Goal: Transaction & Acquisition: Purchase product/service

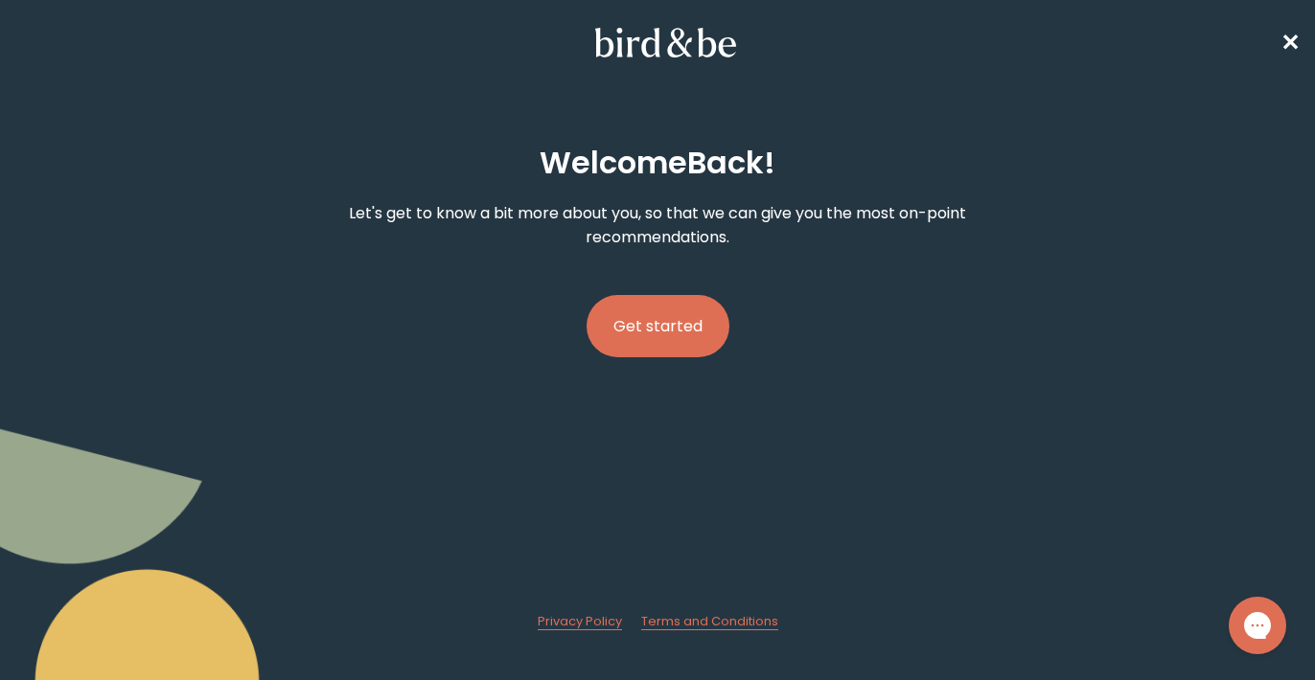
click at [659, 344] on button "Get started" at bounding box center [657, 326] width 143 height 62
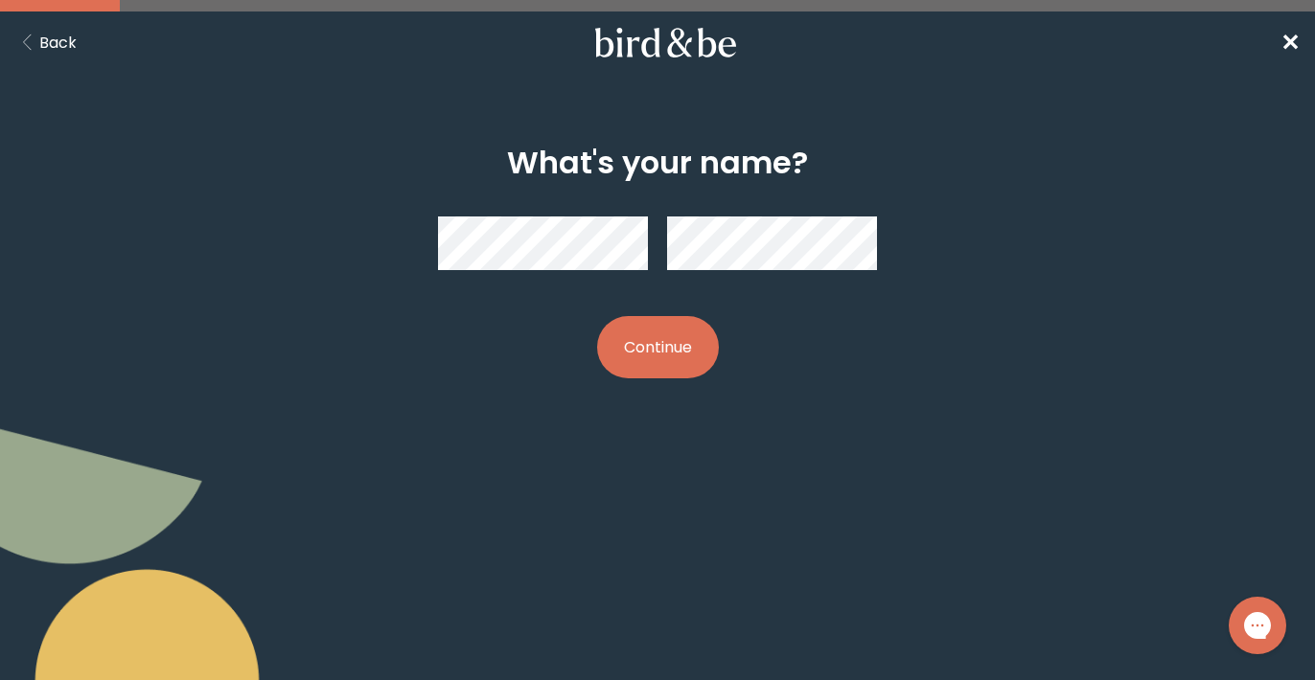
click at [437, 336] on div "What's your name? Continue" at bounding box center [657, 261] width 627 height 295
click at [650, 355] on button "Continue" at bounding box center [658, 347] width 122 height 62
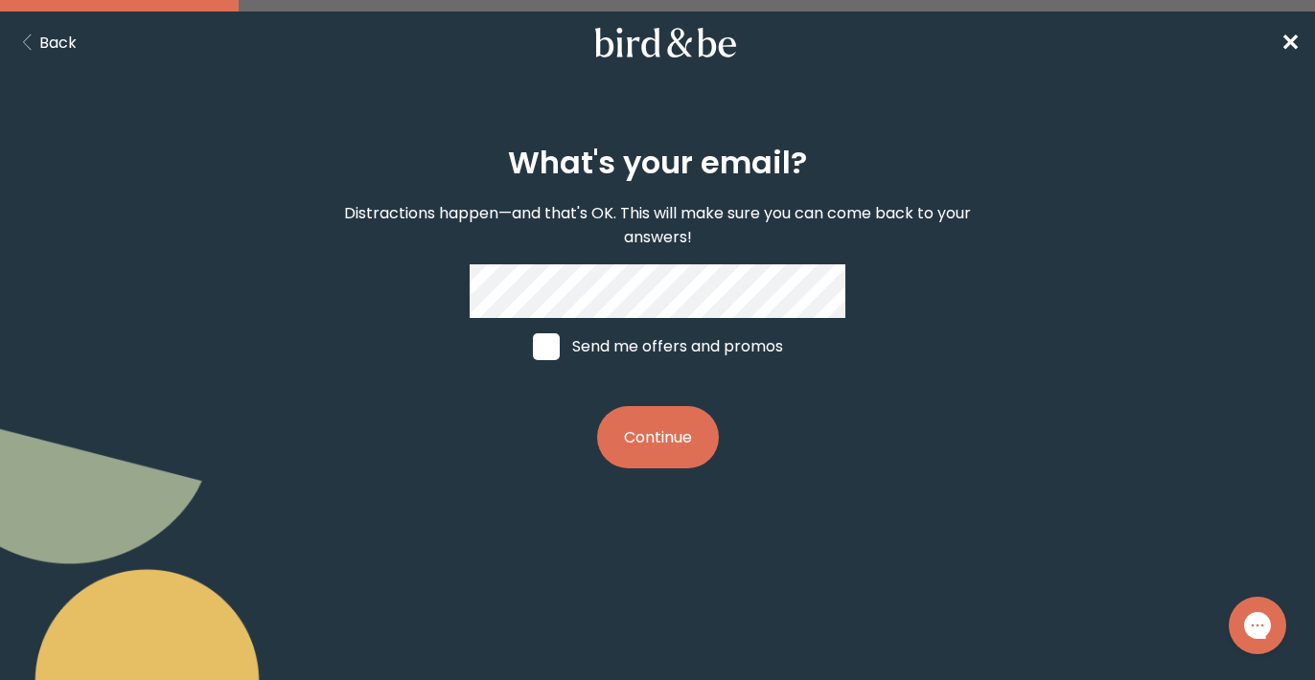
click at [644, 457] on button "Continue" at bounding box center [658, 437] width 122 height 62
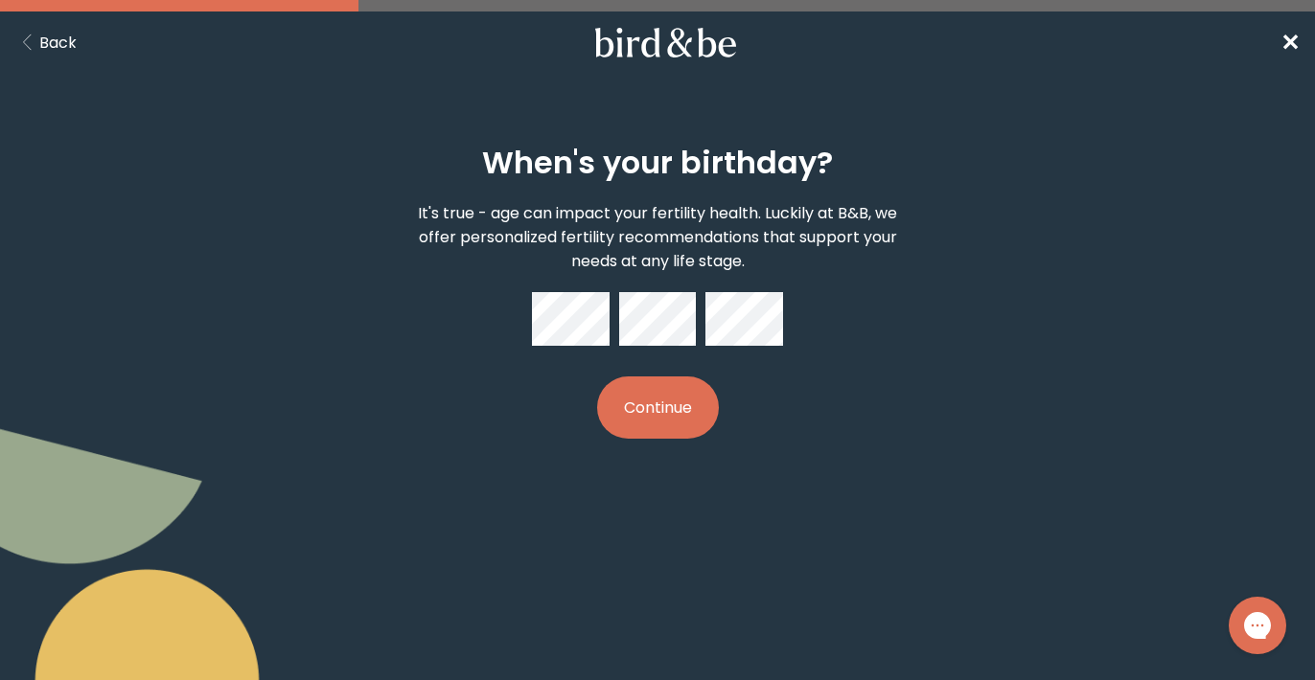
click at [648, 402] on button "Continue" at bounding box center [658, 408] width 122 height 62
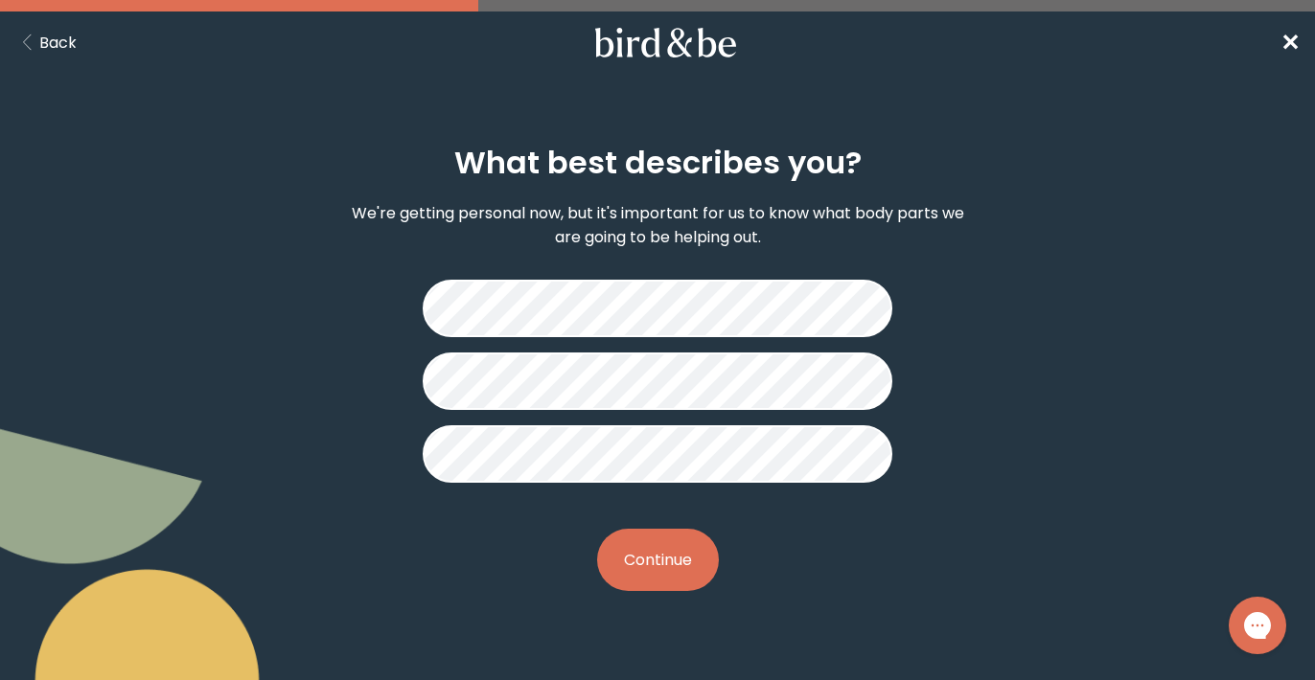
click at [666, 546] on button "Continue" at bounding box center [658, 560] width 122 height 62
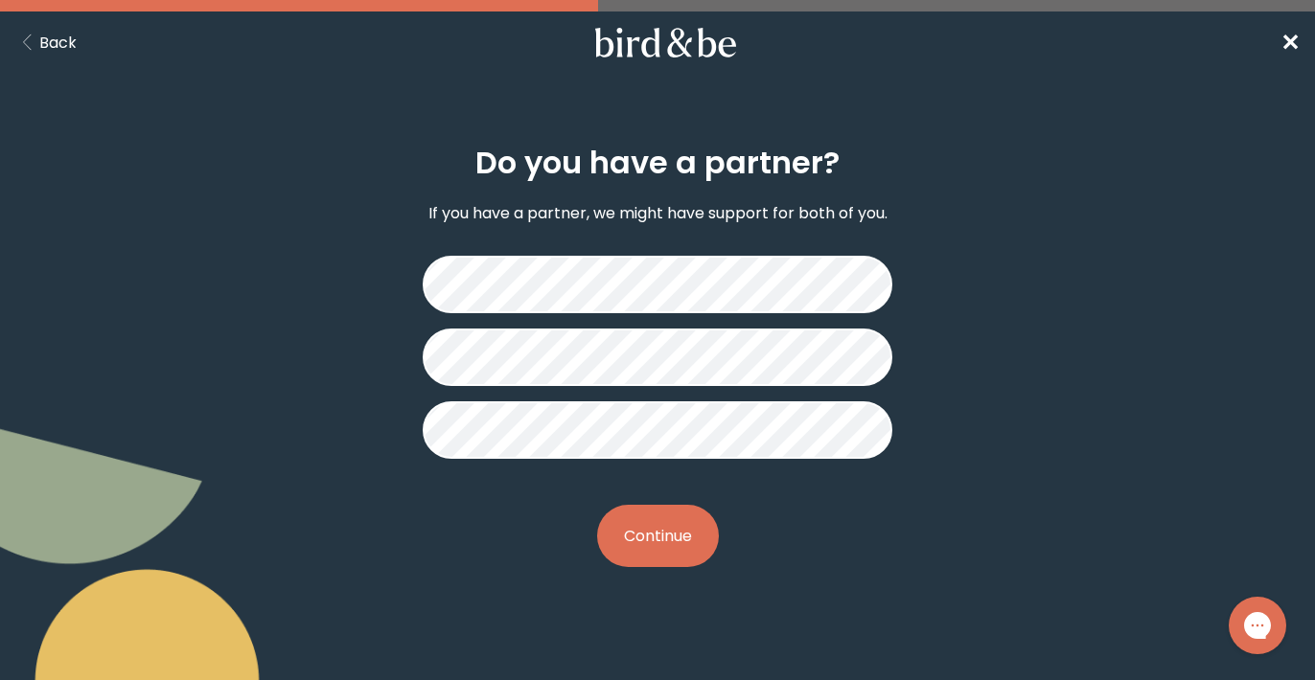
click at [668, 542] on button "Continue" at bounding box center [658, 536] width 122 height 62
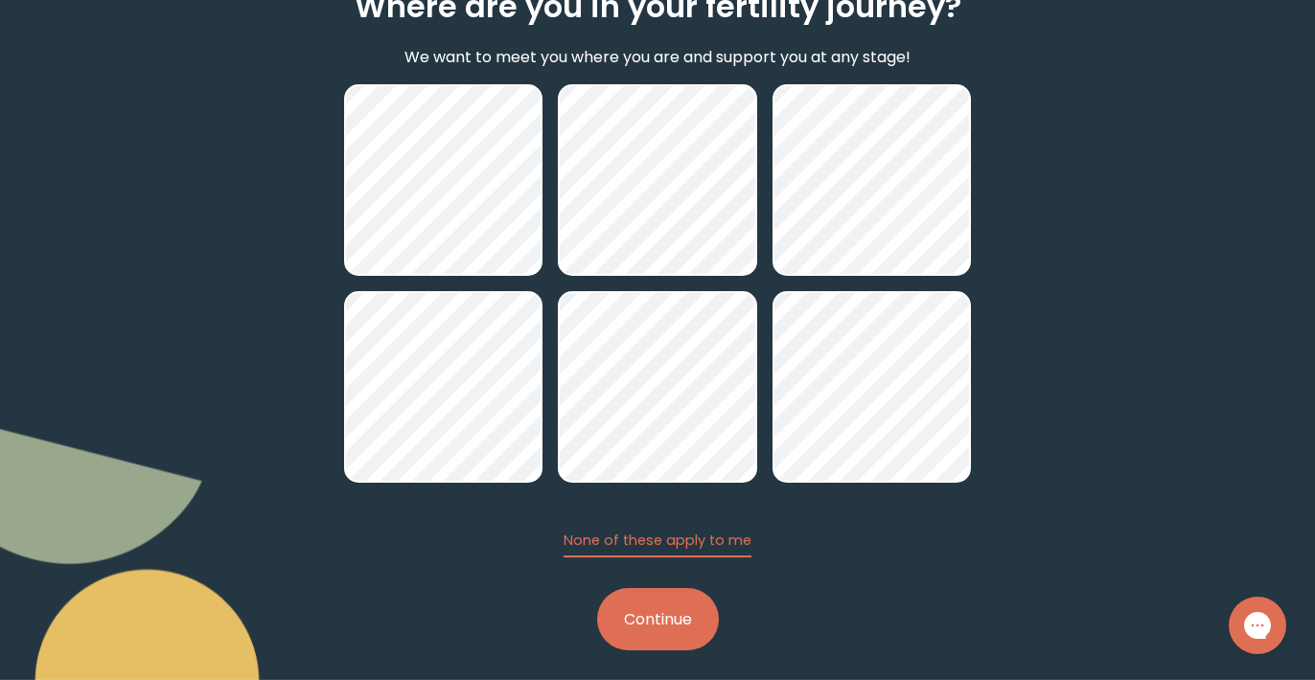
scroll to position [171, 0]
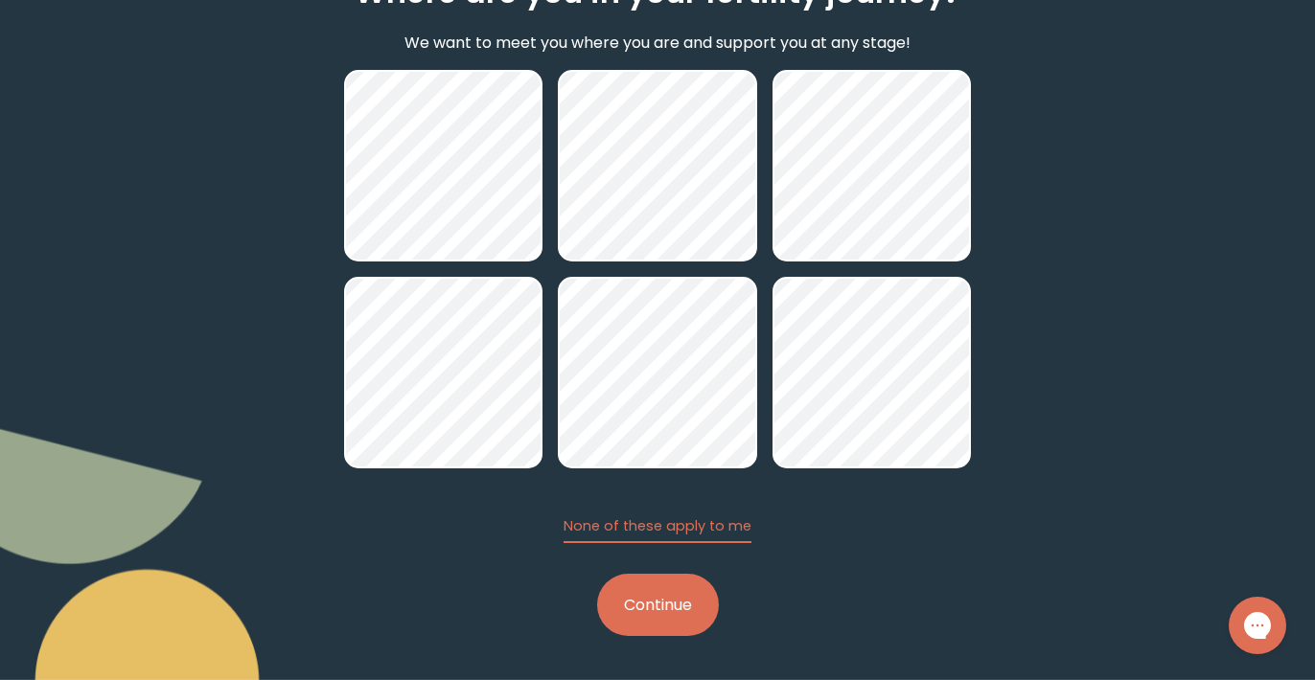
click at [645, 589] on button "Continue" at bounding box center [658, 605] width 122 height 62
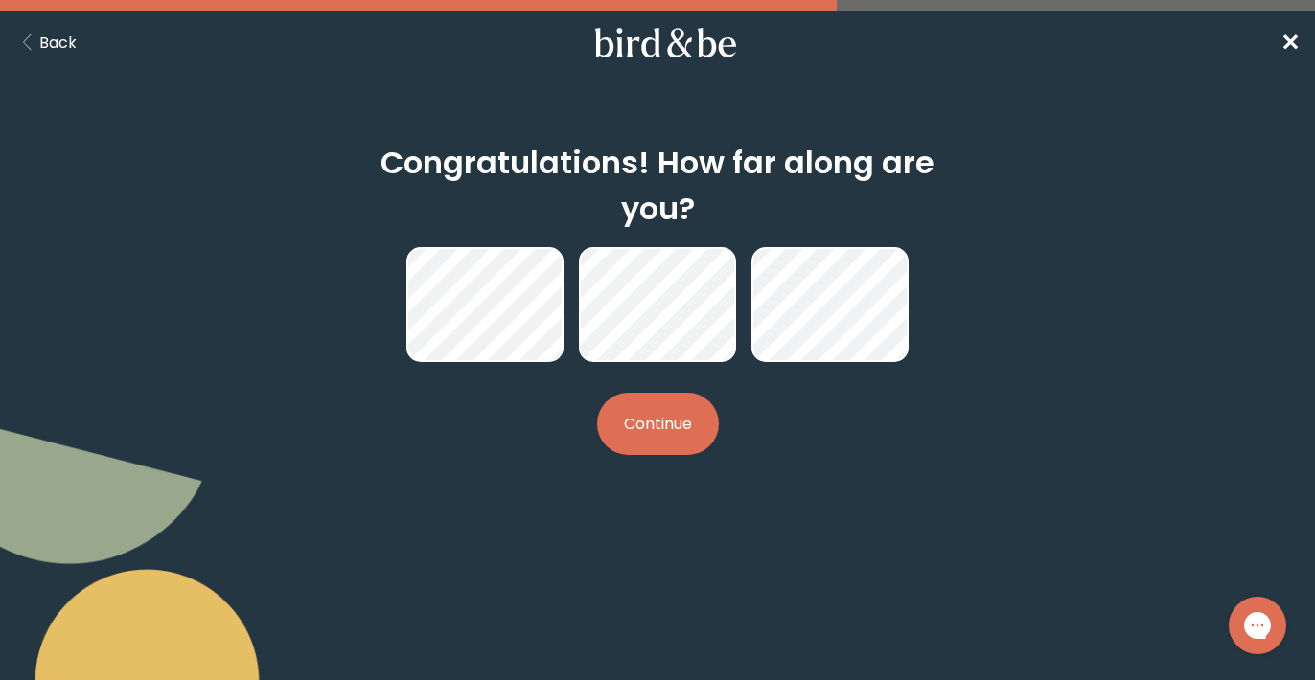
click at [646, 417] on button "Continue" at bounding box center [658, 424] width 122 height 62
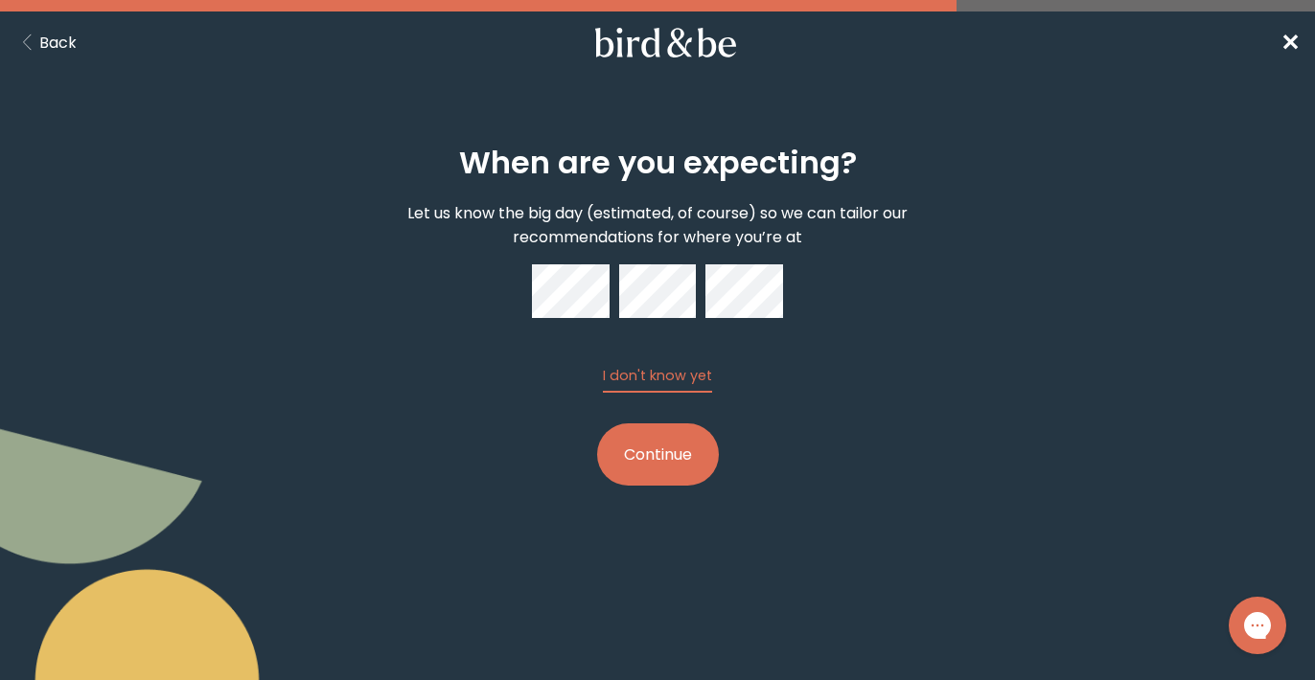
click at [685, 444] on button "Continue" at bounding box center [658, 455] width 122 height 62
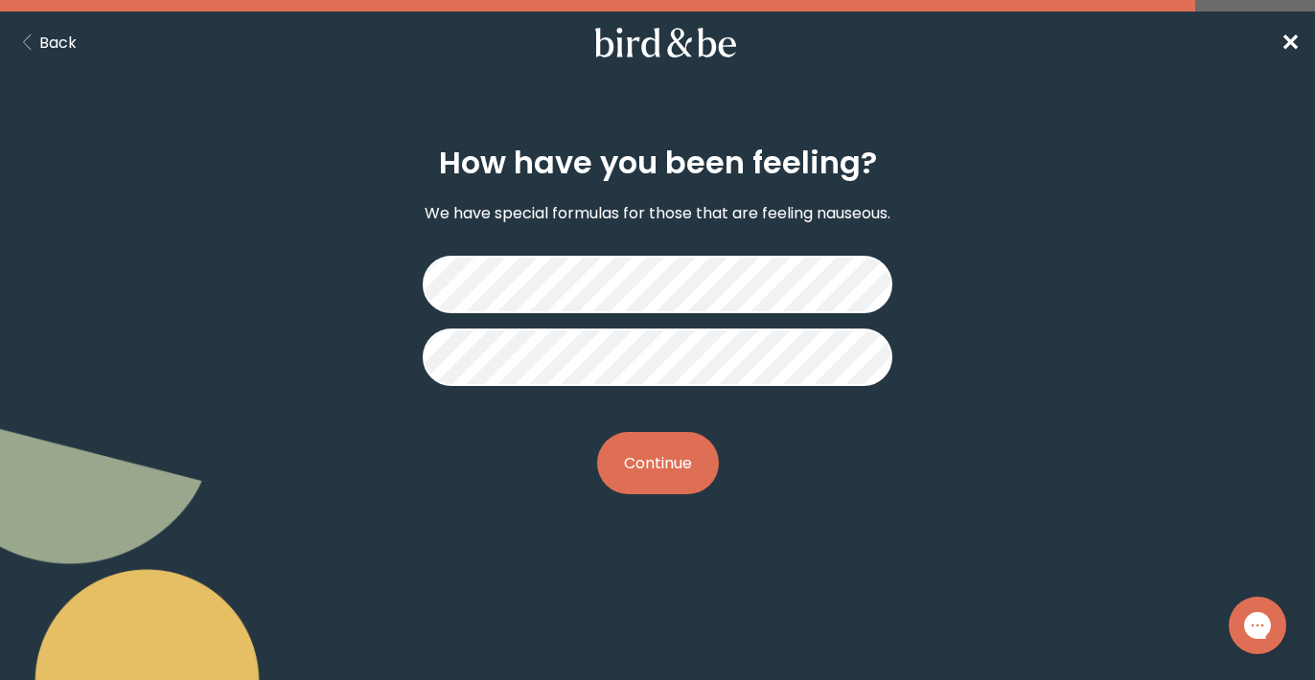
click at [628, 498] on div "How have you been feeling? We have special formulas for those that are feeling …" at bounding box center [657, 319] width 627 height 411
click at [641, 472] on button "Continue" at bounding box center [658, 463] width 122 height 62
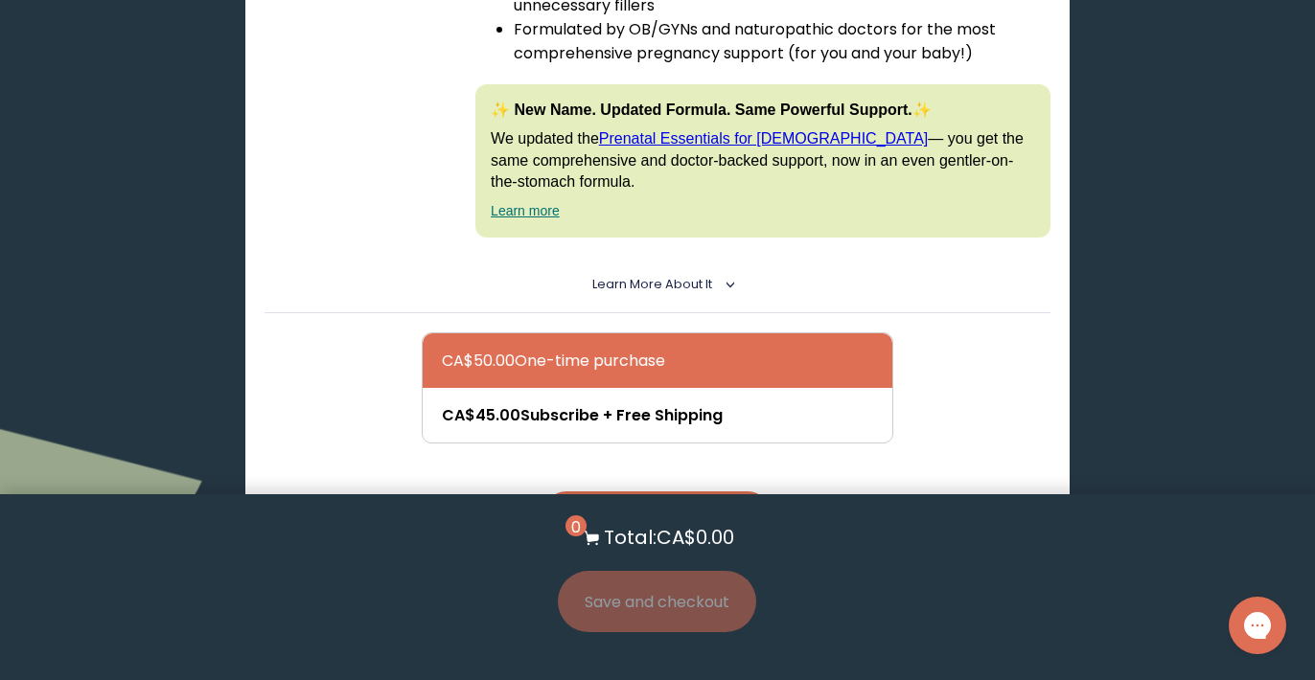
scroll to position [1615, 0]
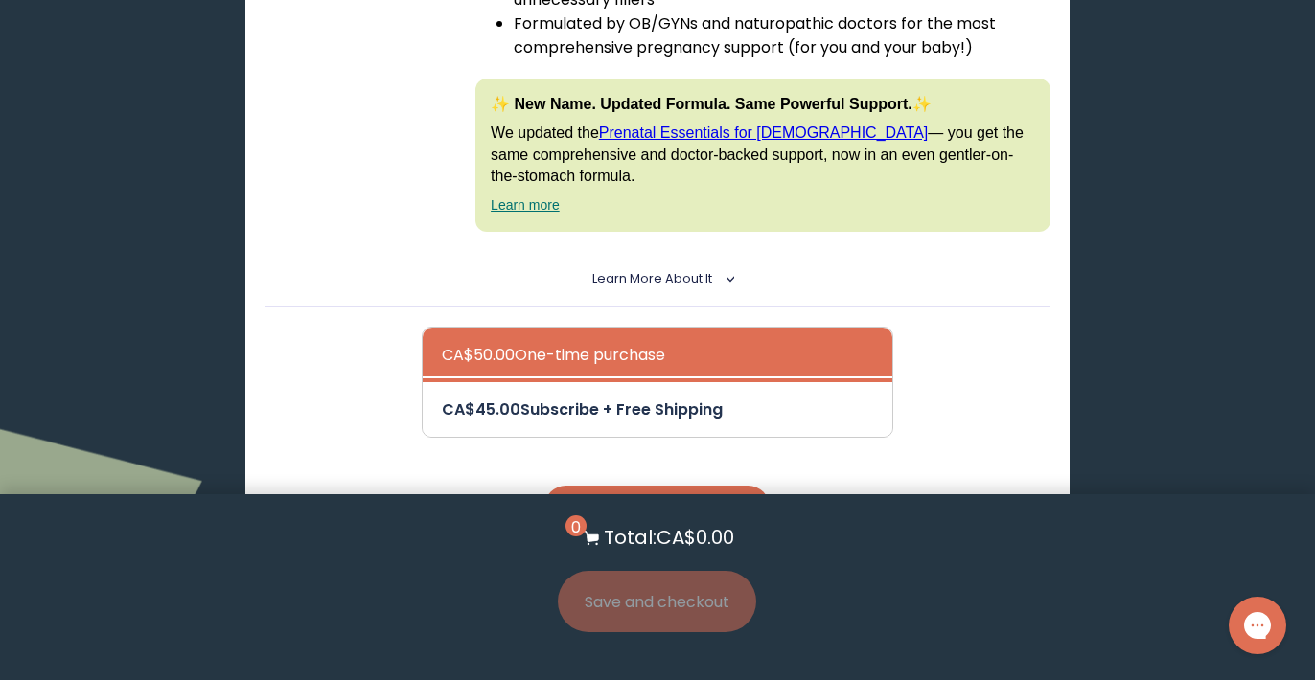
click at [607, 382] on div at bounding box center [676, 409] width 469 height 55
click at [442, 397] on input "CA$45.00 Subscribe + Free Shipping" at bounding box center [441, 397] width 1 height 1
radio input "true"
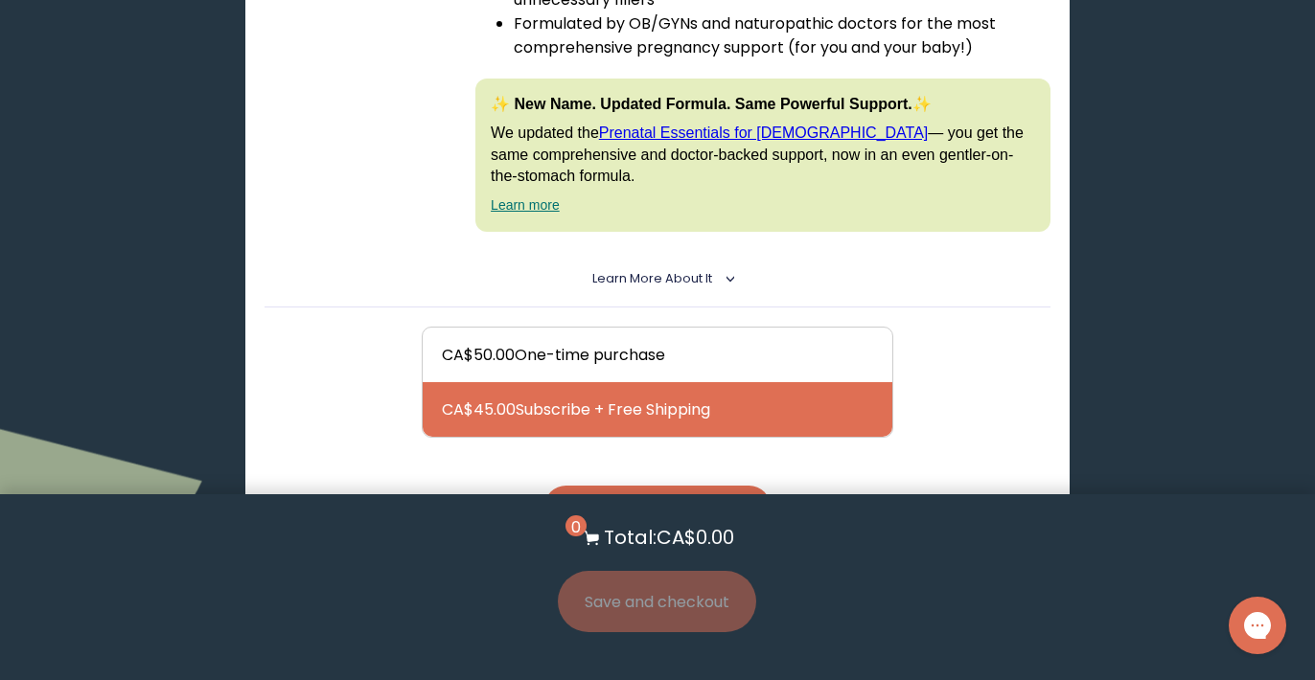
click at [649, 486] on button "Add to Cart - CA$45.00" at bounding box center [657, 507] width 226 height 43
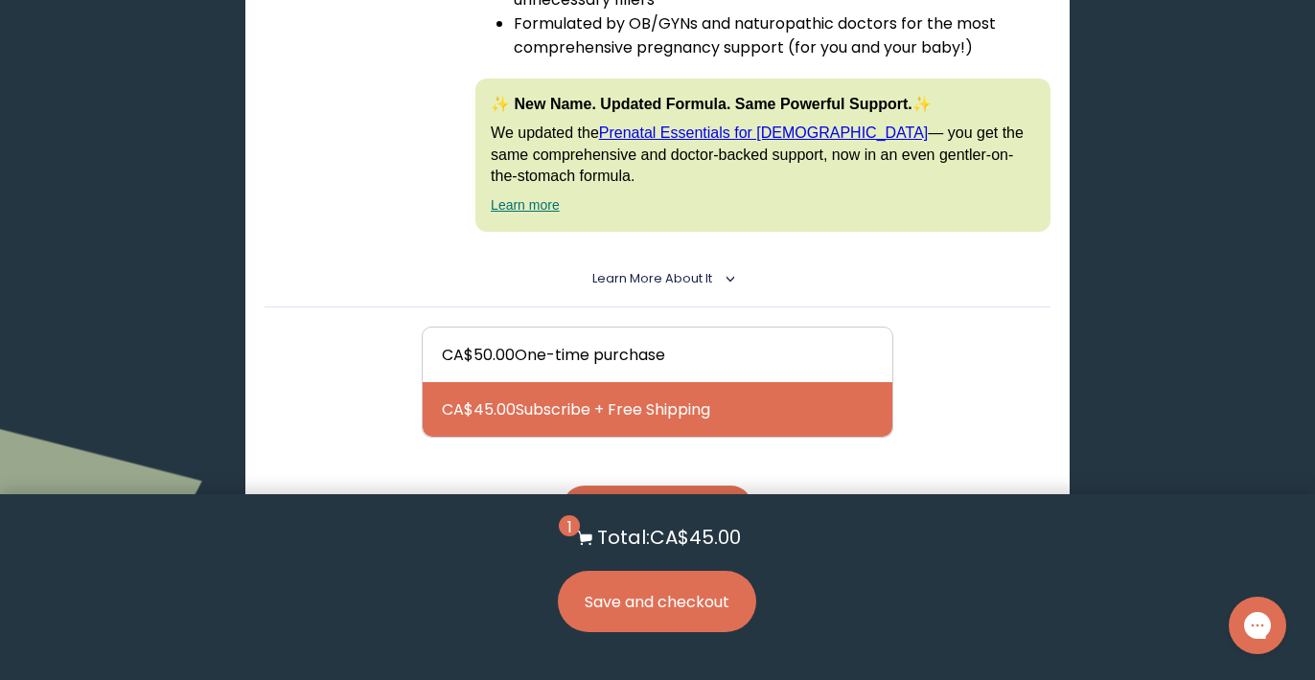
click at [699, 616] on button "Save and checkout" at bounding box center [657, 601] width 198 height 61
